Goal: Task Accomplishment & Management: Manage account settings

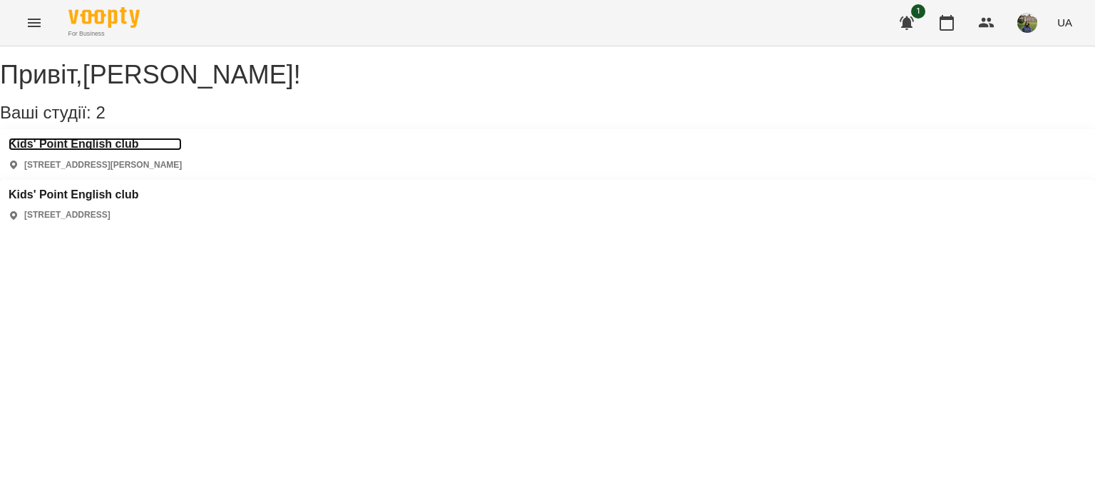
click at [154, 150] on h3 "Kids' Point English club" at bounding box center [95, 144] width 173 height 13
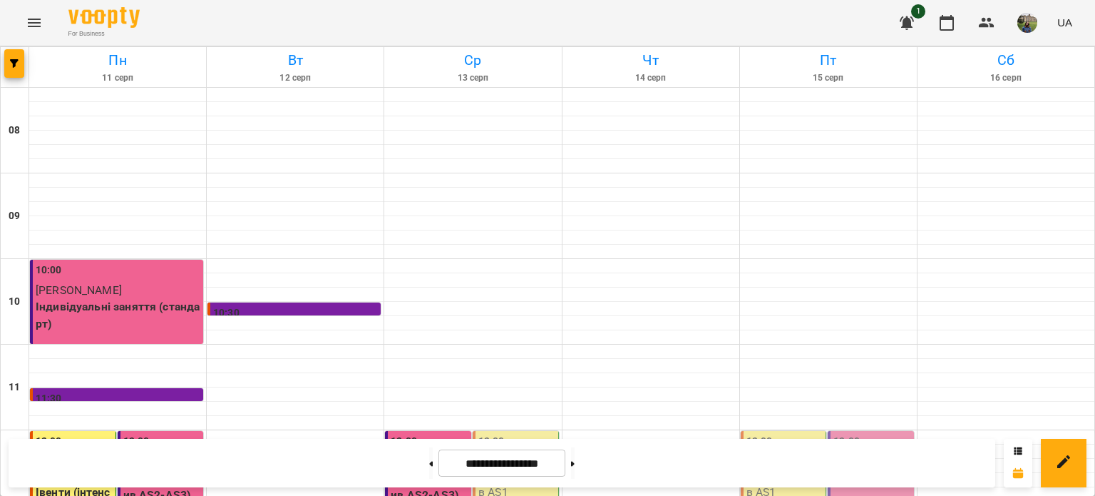
scroll to position [187, 0]
click at [499, 434] on div "12:00" at bounding box center [516, 450] width 77 height 33
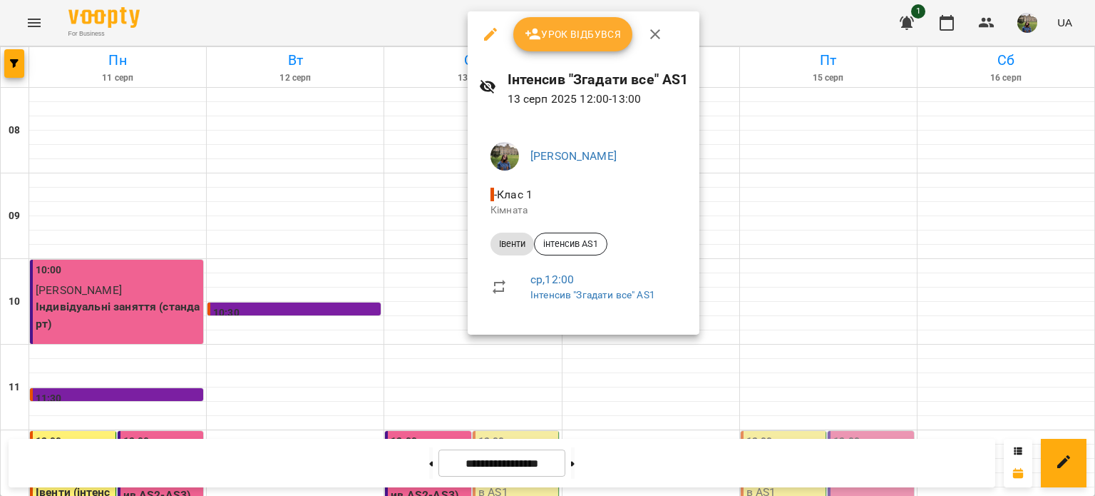
click at [564, 34] on span "Урок відбувся" at bounding box center [573, 34] width 97 height 17
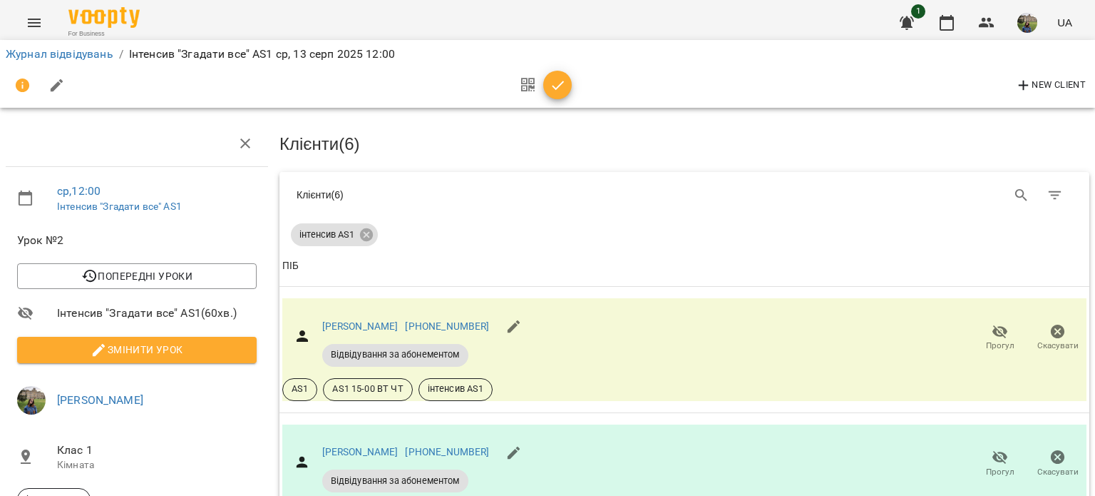
scroll to position [97, 0]
click at [560, 81] on icon "button" at bounding box center [558, 85] width 17 height 17
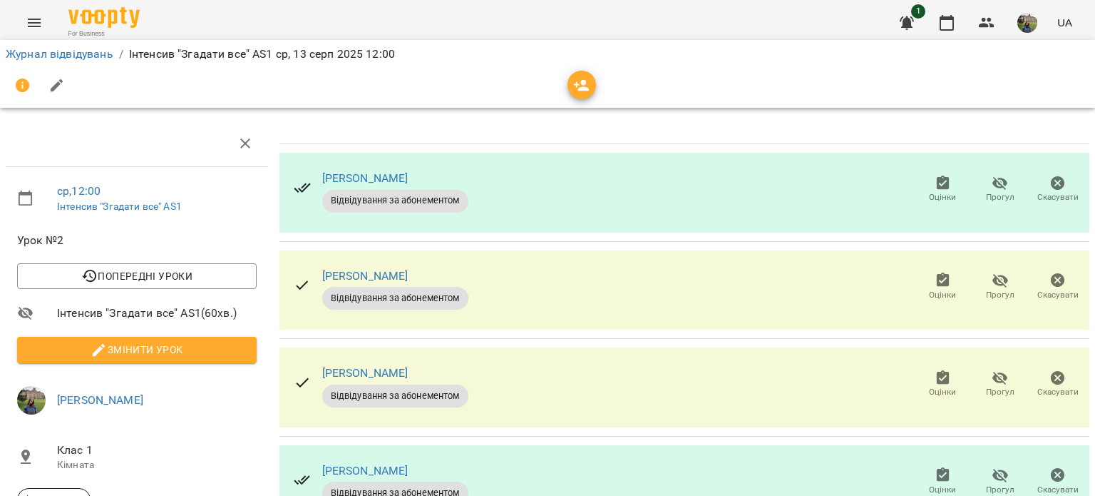
scroll to position [0, 0]
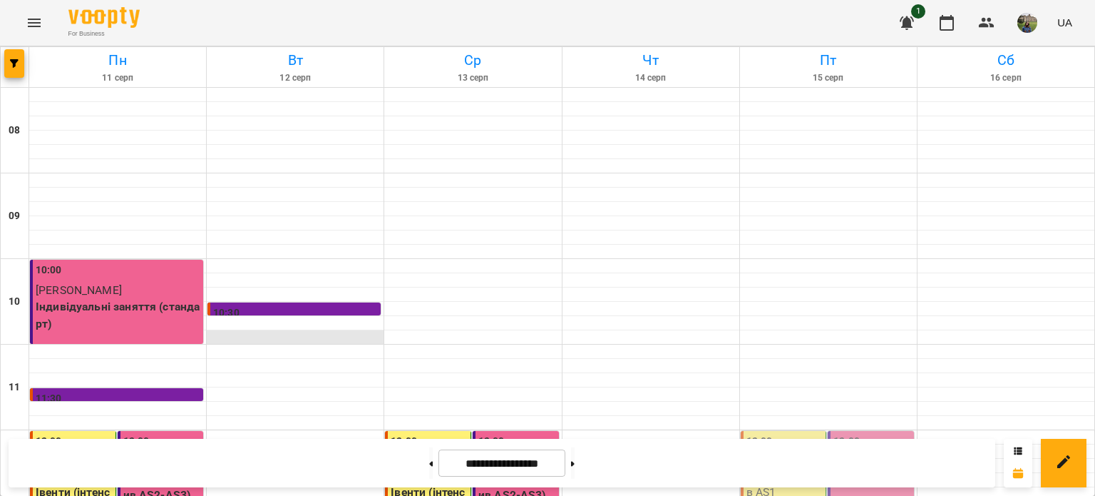
scroll to position [682, 0]
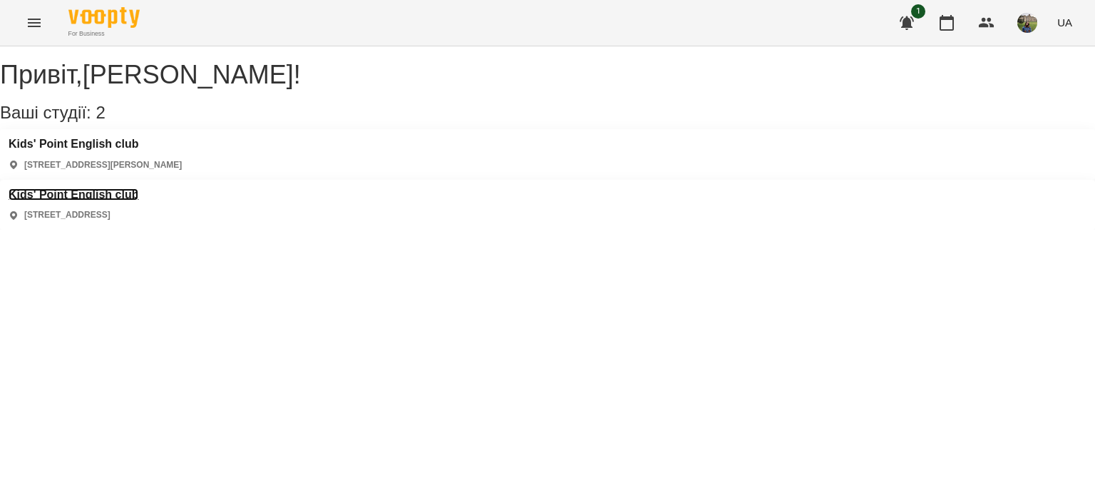
click at [138, 188] on h3 "Kids' Point English club" at bounding box center [74, 194] width 130 height 13
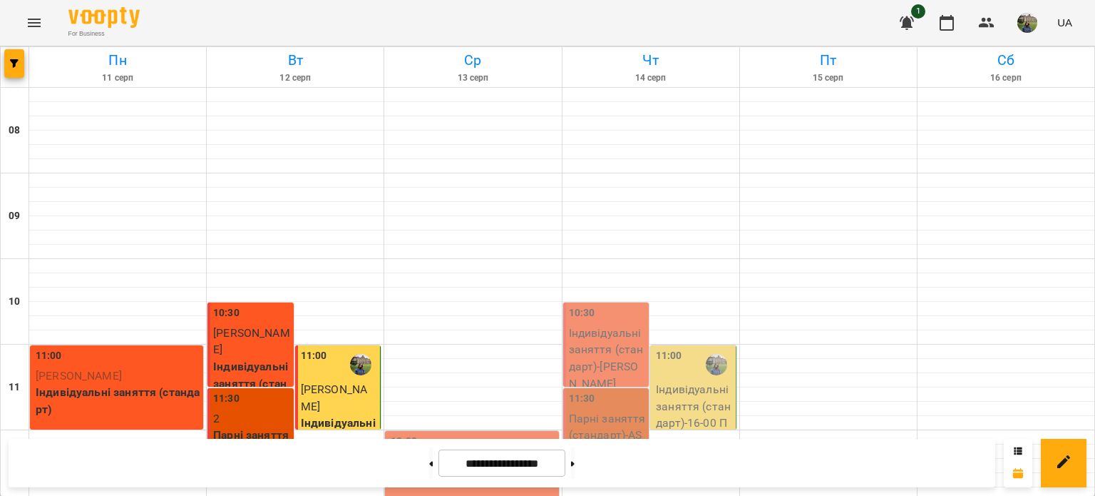
scroll to position [682, 0]
